Goal: Information Seeking & Learning: Learn about a topic

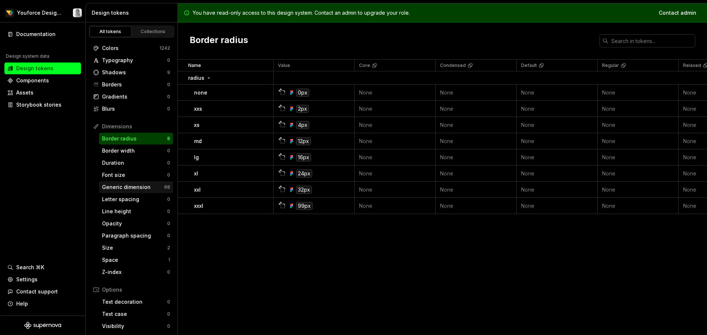
click at [126, 186] on div "Generic dimension" at bounding box center [133, 187] width 62 height 7
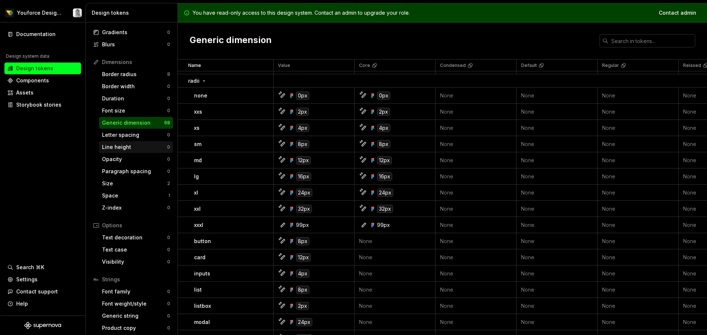
scroll to position [68, 0]
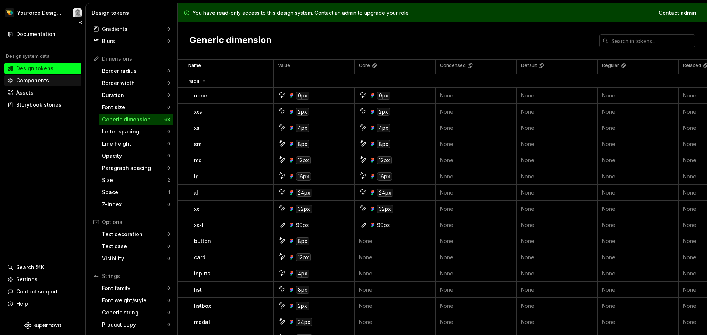
click at [47, 81] on div "Components" at bounding box center [32, 80] width 33 height 7
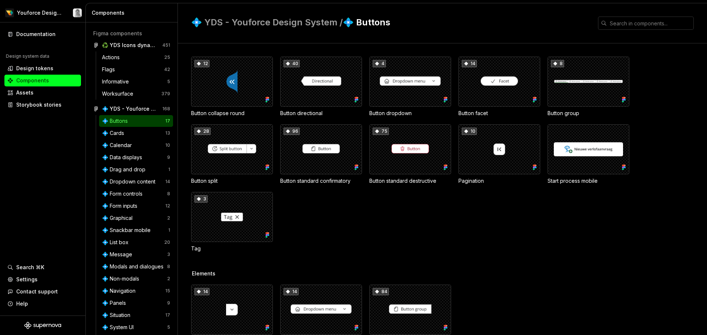
scroll to position [46, 0]
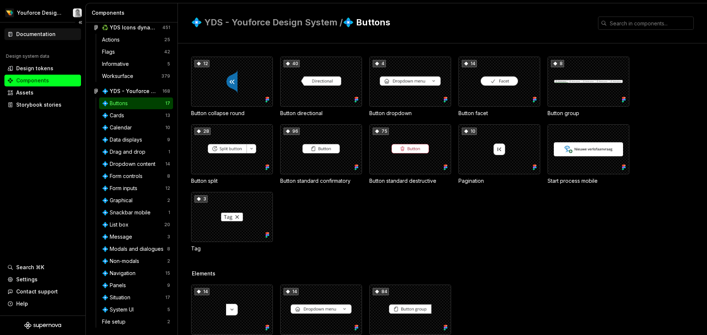
click at [47, 31] on div "Documentation" at bounding box center [35, 34] width 39 height 7
